Goal: Information Seeking & Learning: Learn about a topic

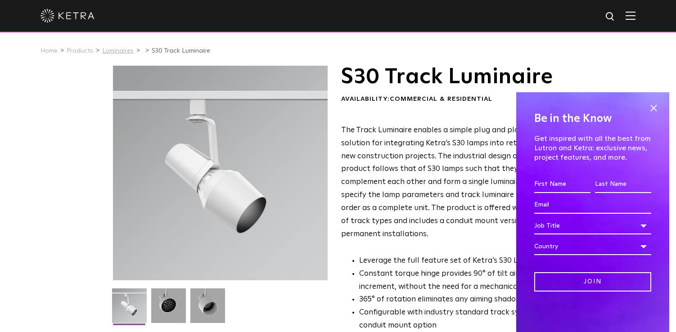
click at [118, 50] on link "Luminaires" at bounding box center [118, 51] width 32 height 6
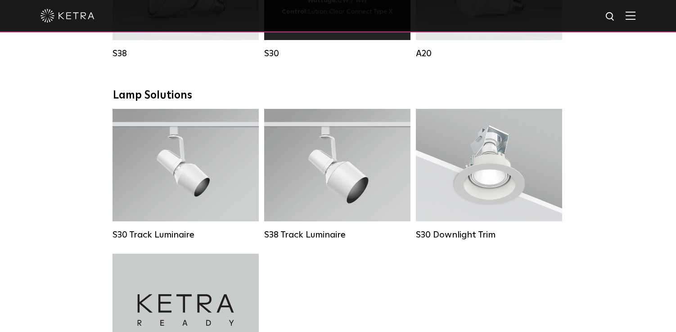
scroll to position [675, 0]
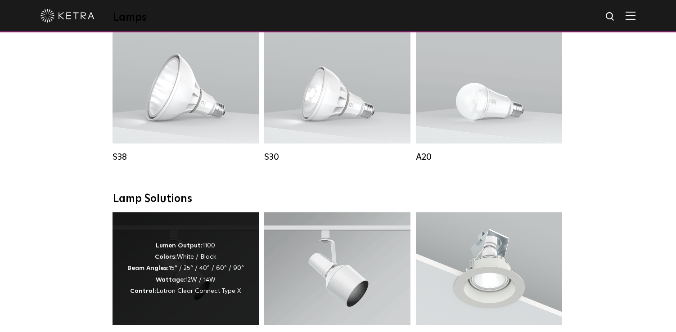
click at [200, 266] on div "Lumen Output: 1100 Colors: White / Black Beam Angles: 15° / 25° / 40° / 60° / 9…" at bounding box center [185, 268] width 117 height 57
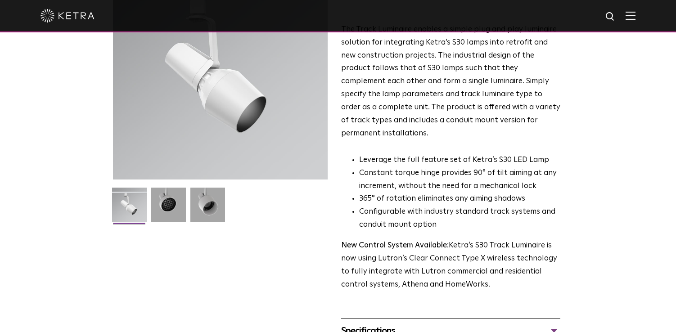
scroll to position [113, 0]
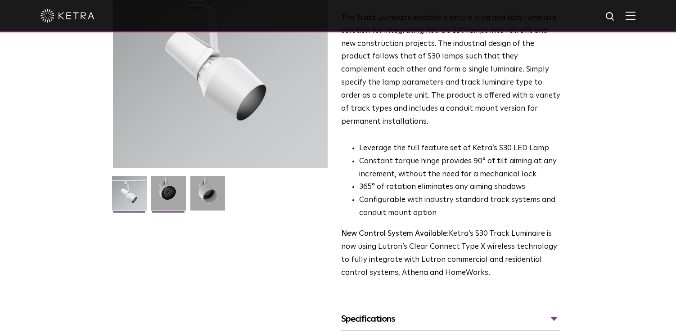
click at [172, 194] on img at bounding box center [168, 196] width 35 height 41
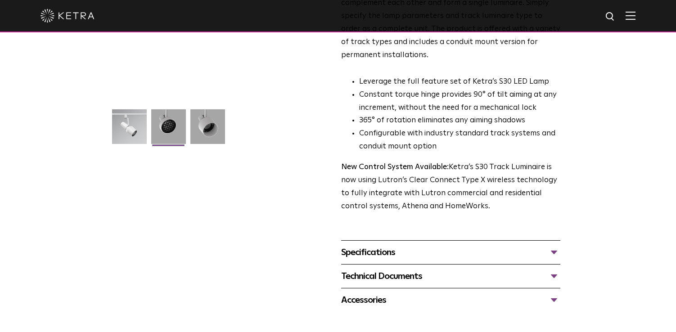
scroll to position [187, 0]
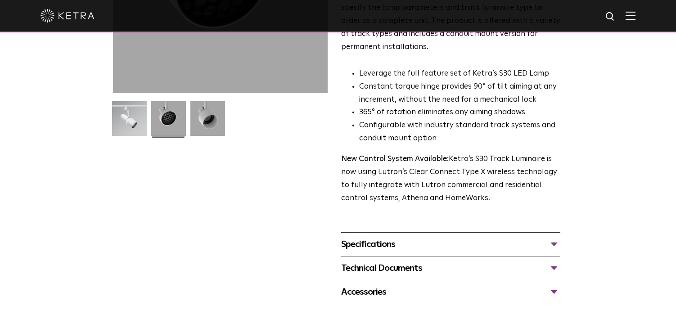
click at [372, 237] on div "Specifications" at bounding box center [450, 244] width 219 height 14
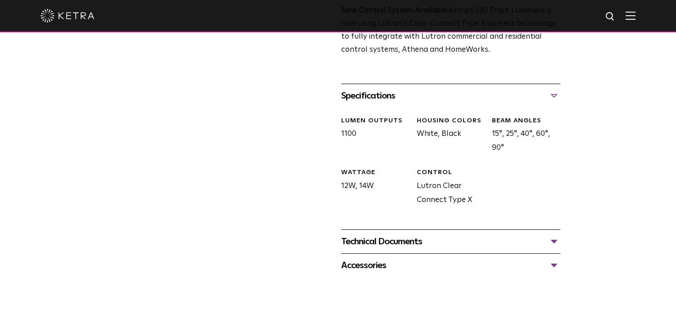
scroll to position [338, 0]
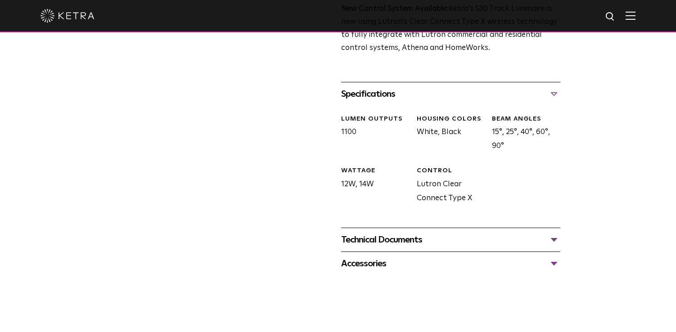
click at [369, 233] on div "Technical Documents" at bounding box center [450, 240] width 219 height 14
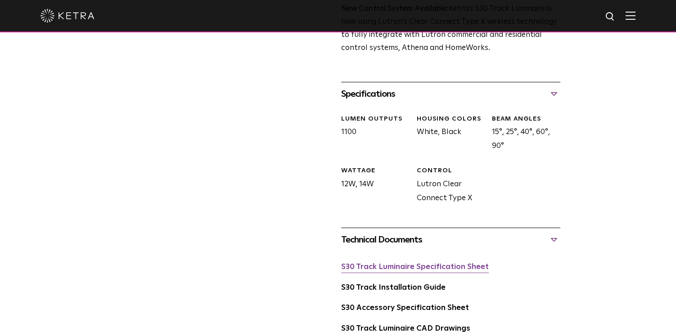
click at [379, 263] on link "S30 Track Luminaire Specification Sheet" at bounding box center [415, 267] width 148 height 8
